Goal: Task Accomplishment & Management: Use online tool/utility

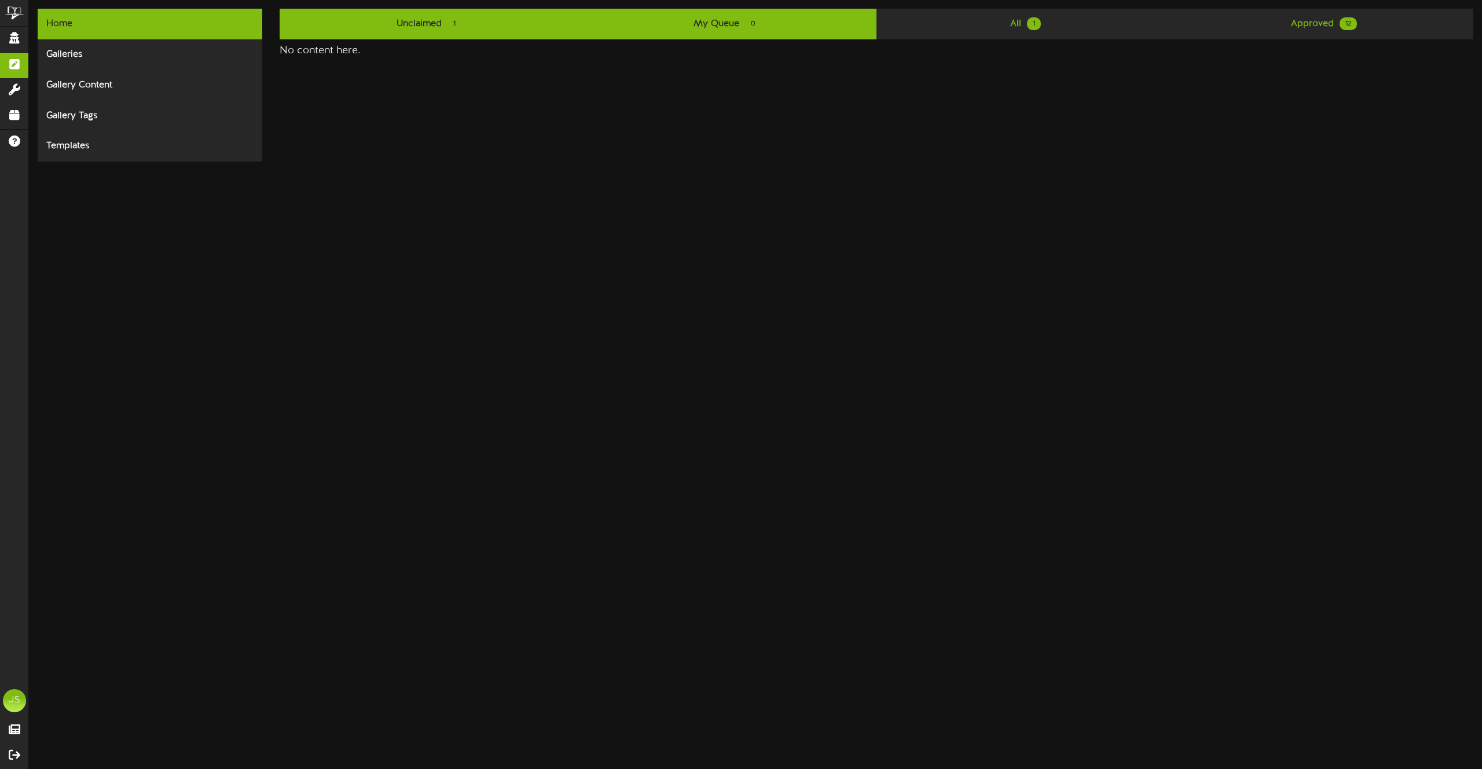
click at [481, 25] on link "Unclaimed 1" at bounding box center [429, 24] width 298 height 31
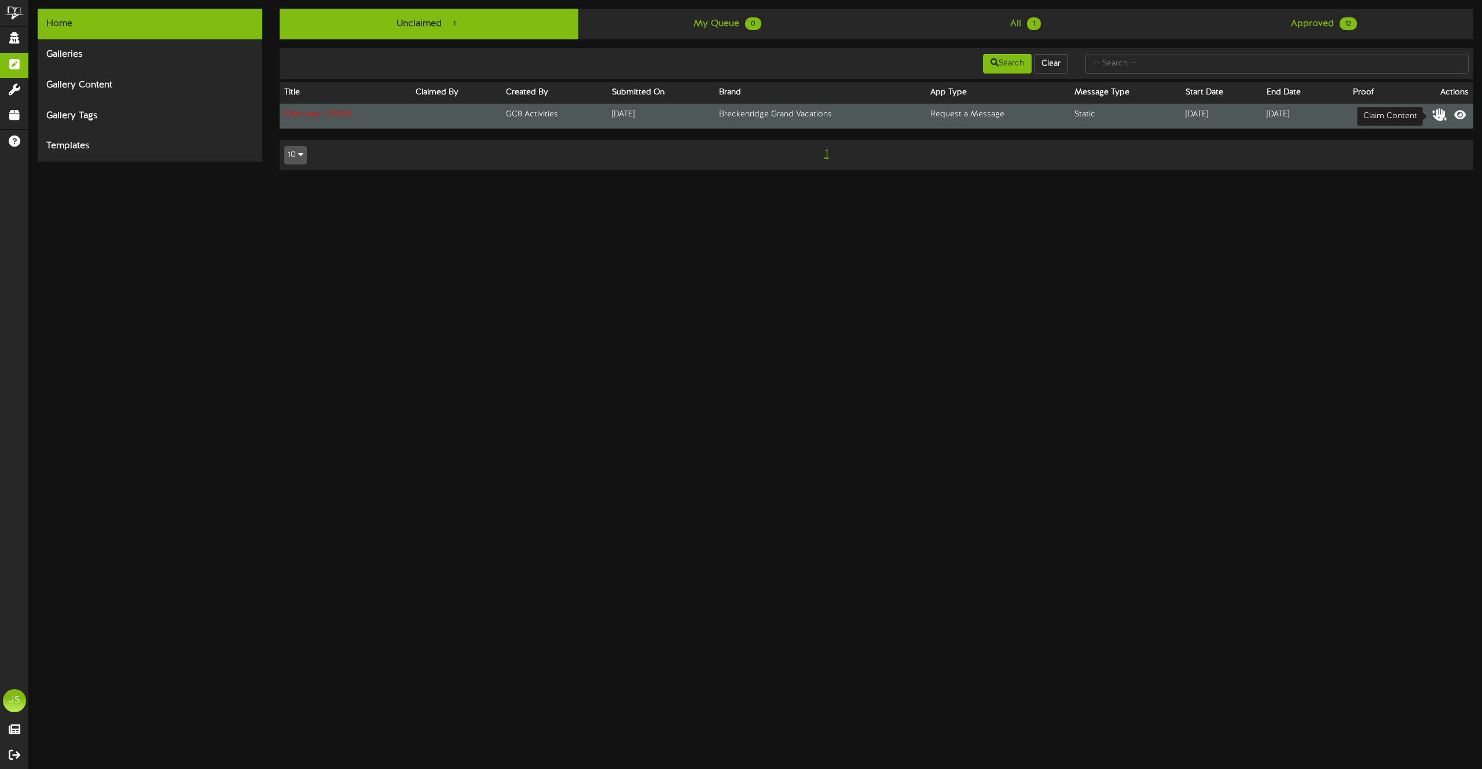
click at [1435, 113] on icon at bounding box center [1440, 114] width 16 height 13
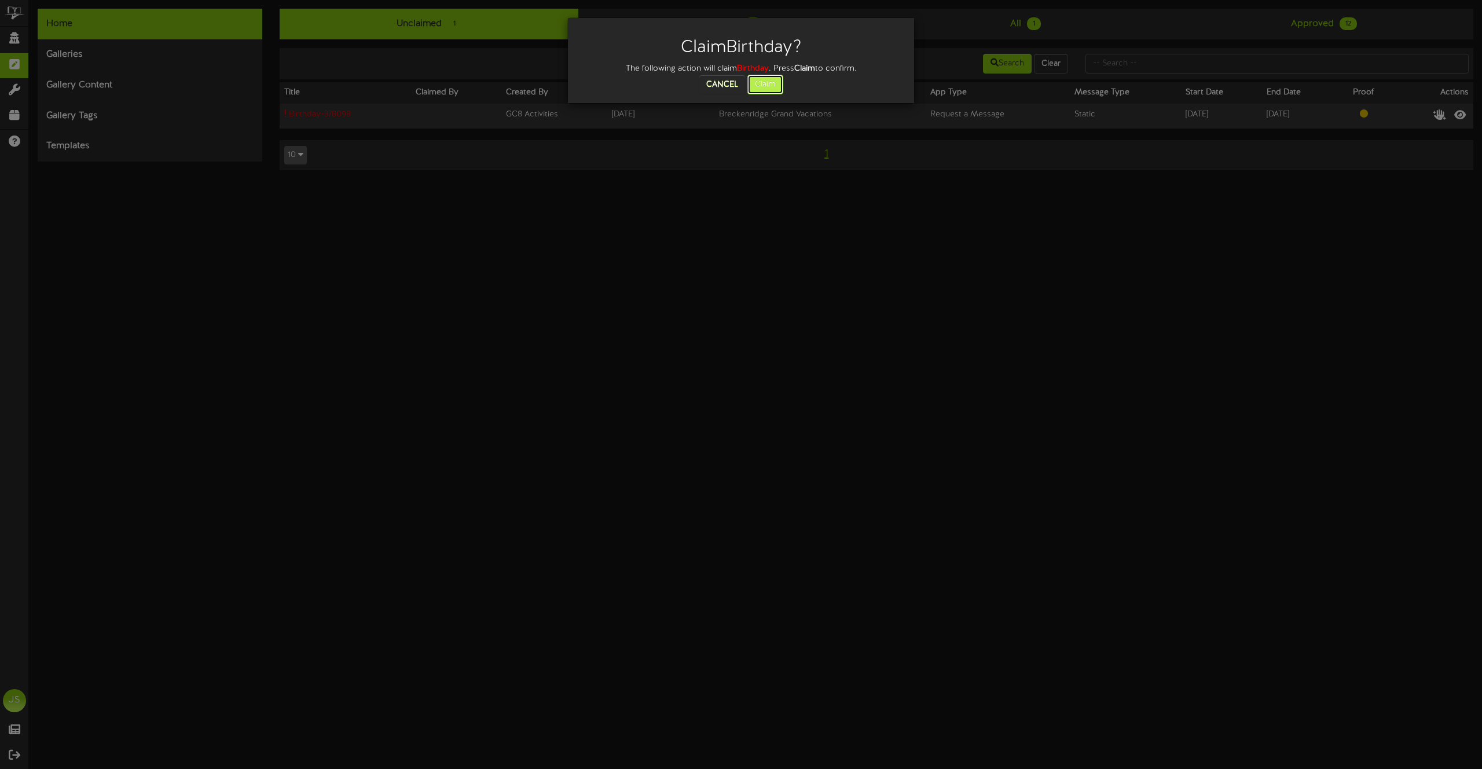
click at [759, 83] on button "Claim" at bounding box center [765, 85] width 36 height 20
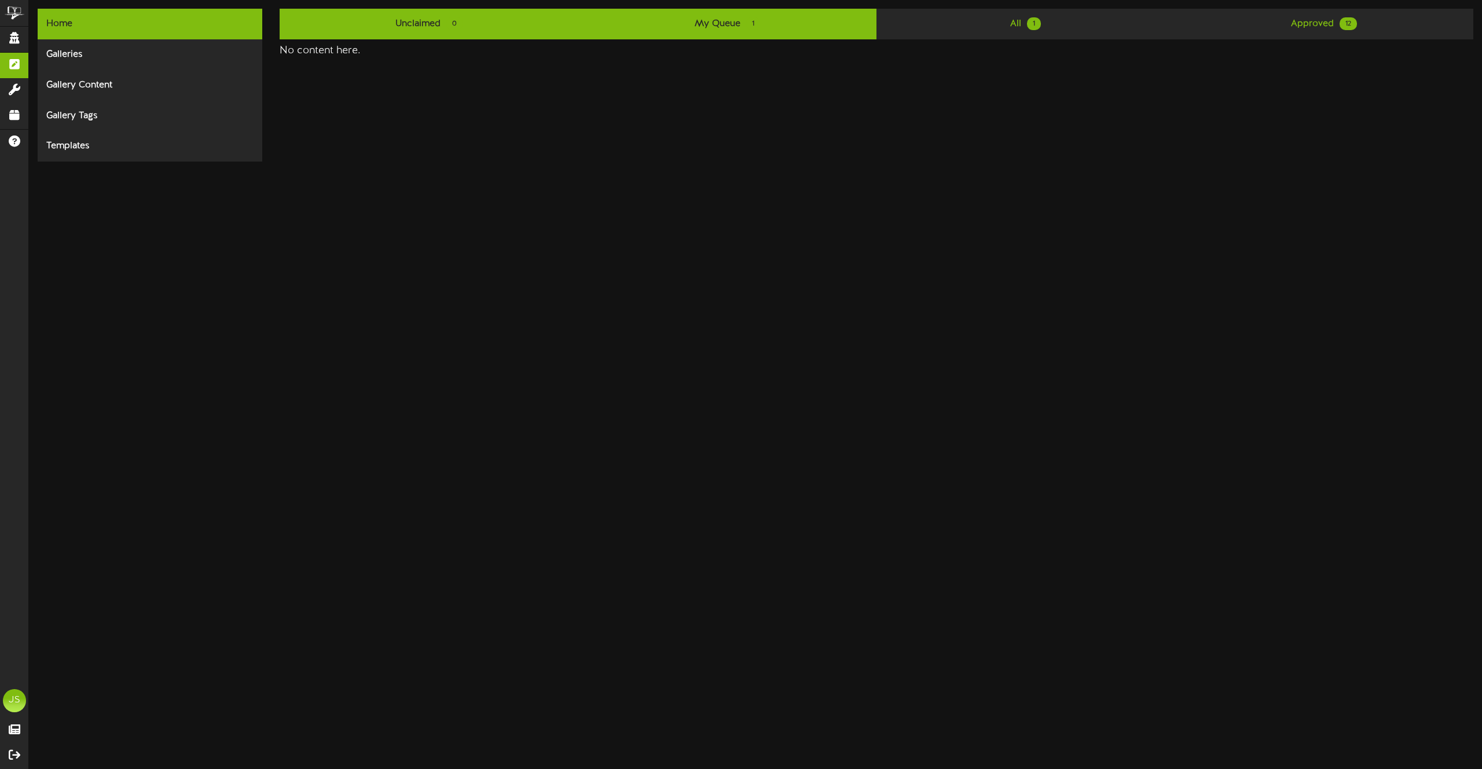
click at [716, 28] on link "My Queue 1" at bounding box center [727, 24] width 298 height 31
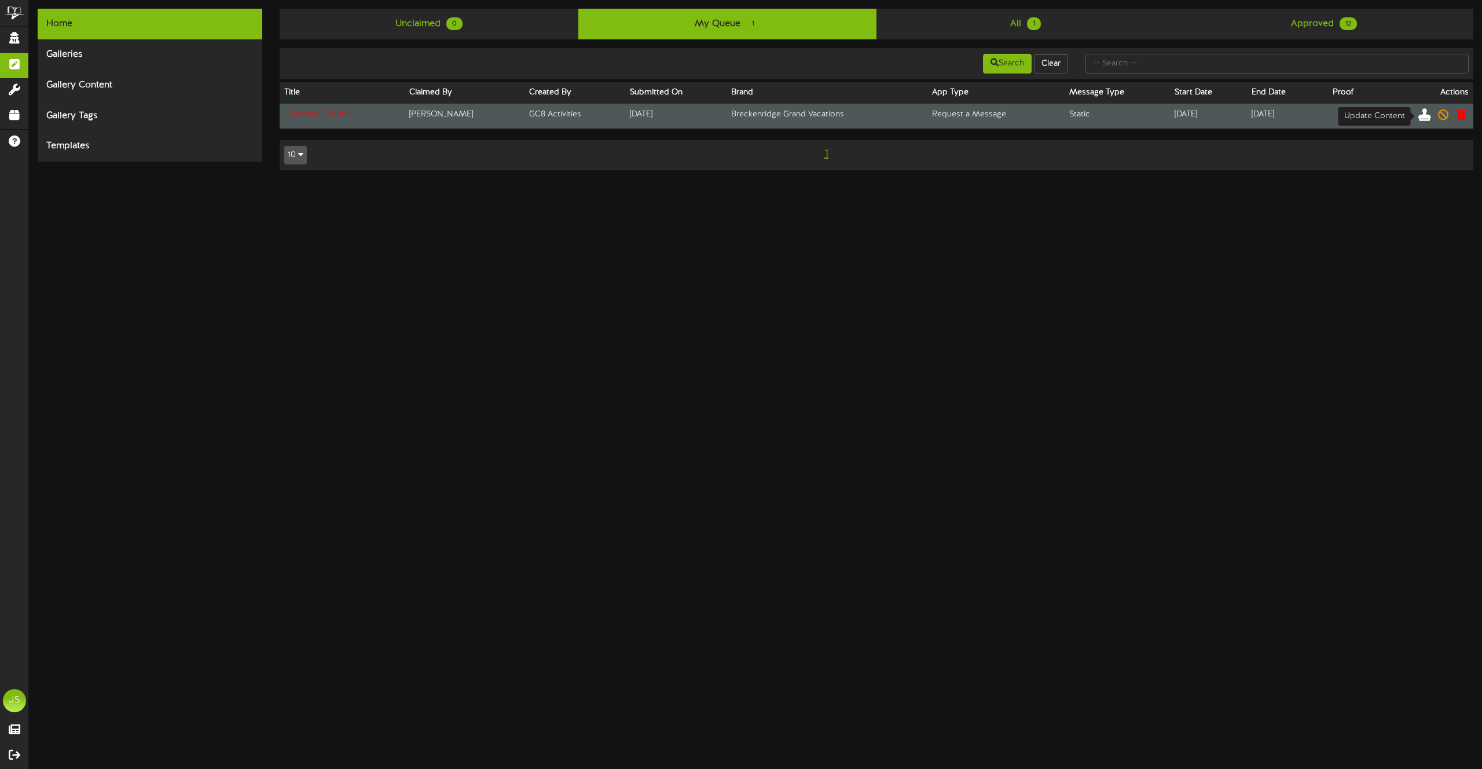
click at [1425, 114] on icon at bounding box center [1424, 114] width 13 height 13
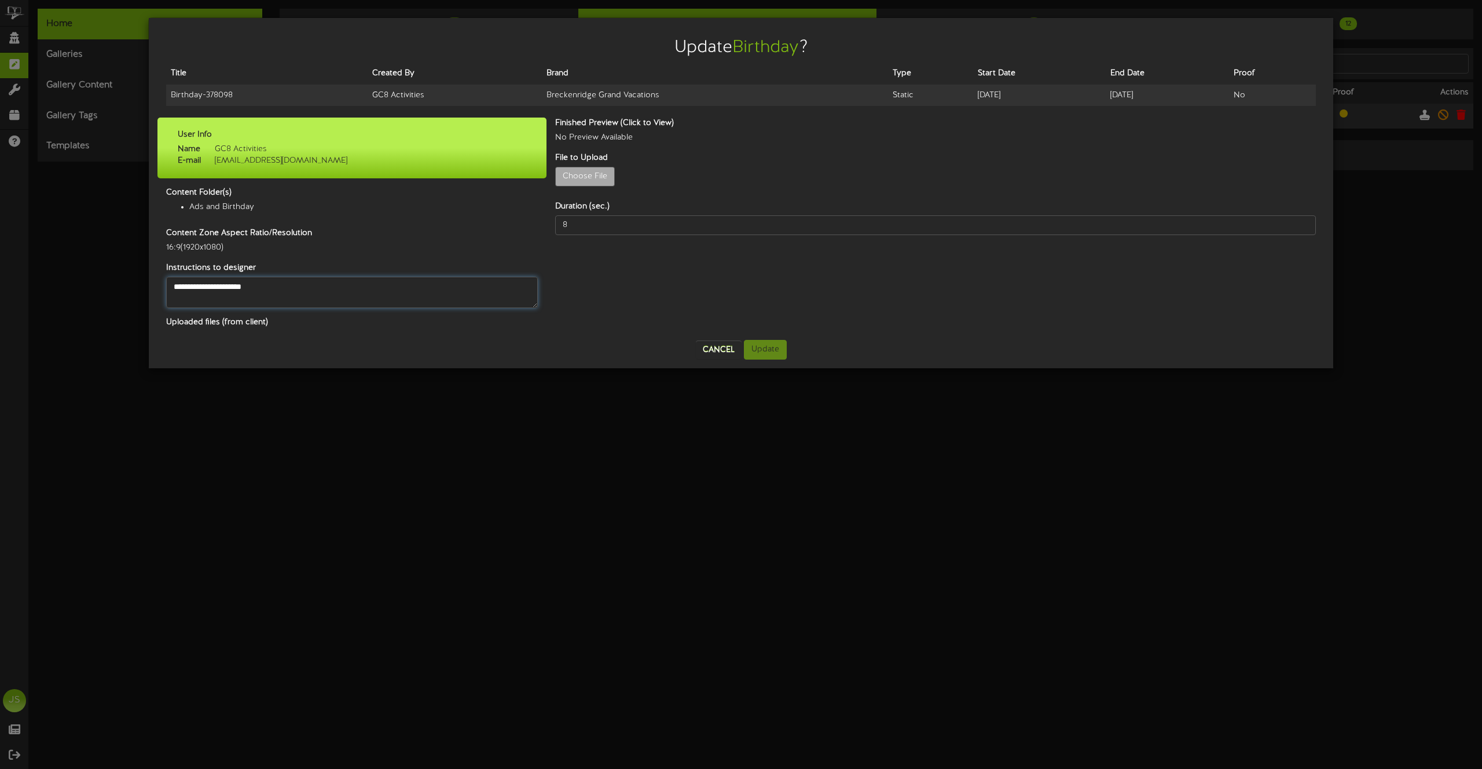
drag, startPoint x: 259, startPoint y: 290, endPoint x: 178, endPoint y: 292, distance: 81.1
click at [178, 292] on textarea "**********" at bounding box center [352, 292] width 372 height 31
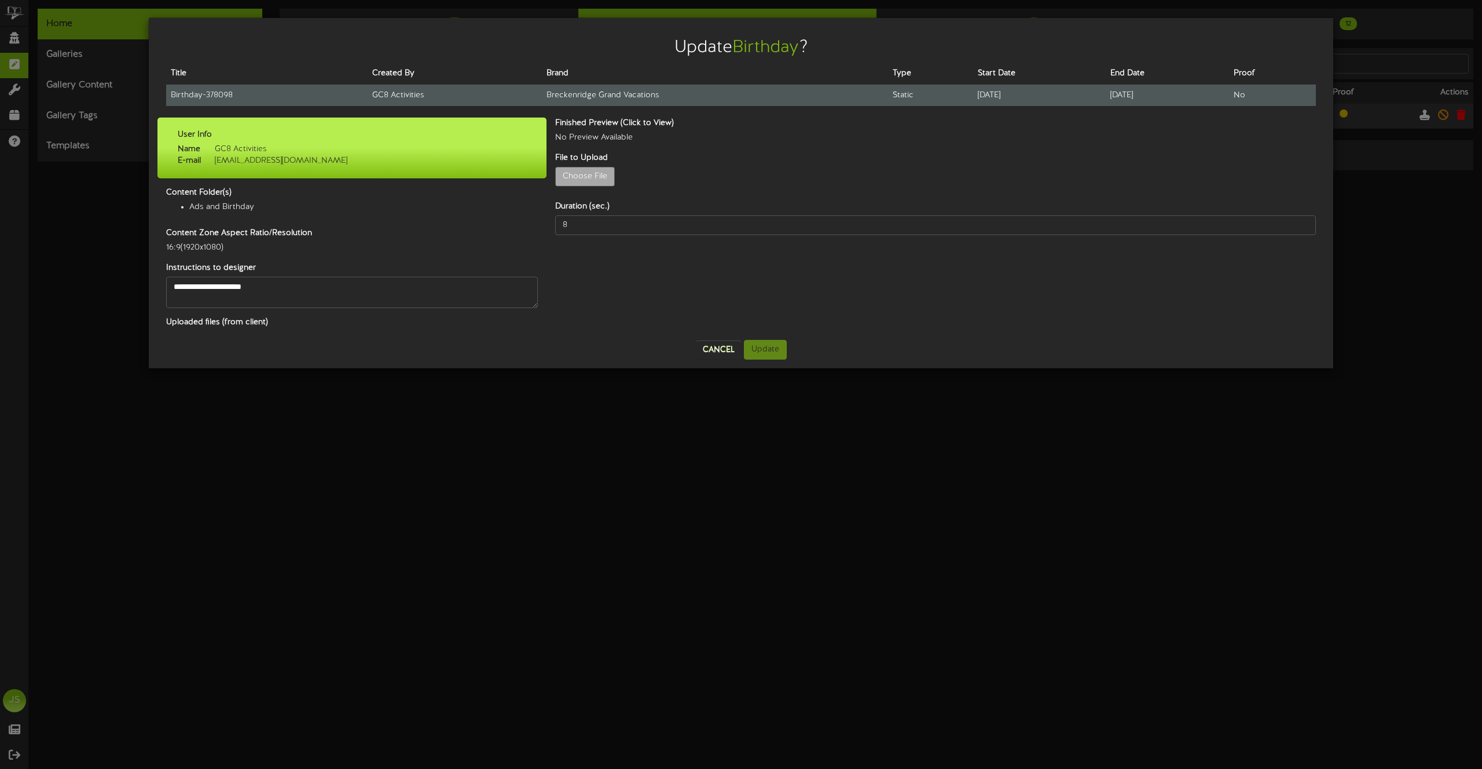
click at [201, 98] on td "Birthday - 378098" at bounding box center [266, 95] width 201 height 21
copy tr "Birthday - 378098"
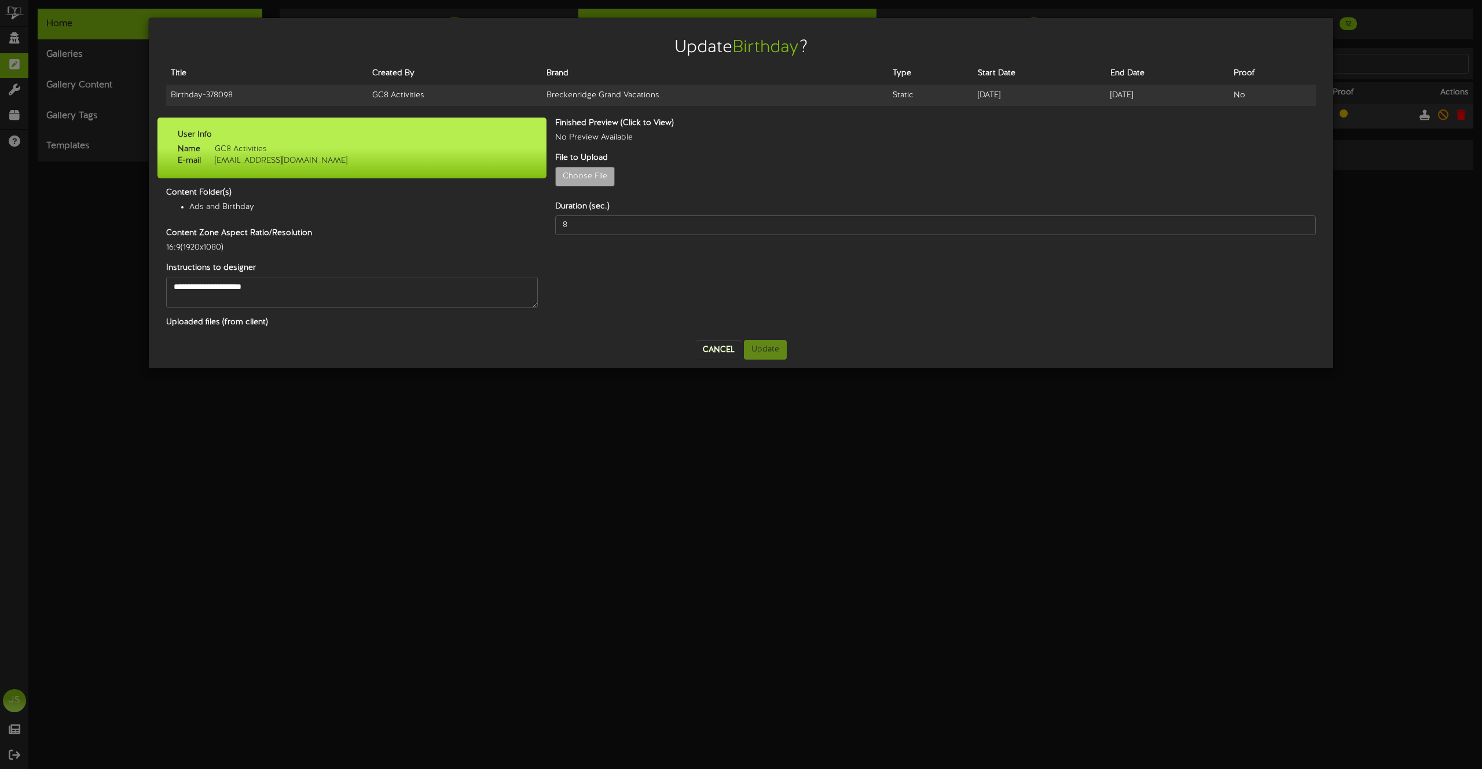
click at [618, 170] on div "Choose File" at bounding box center [936, 179] width 778 height 25
type input "**********"
